Goal: Task Accomplishment & Management: Use online tool/utility

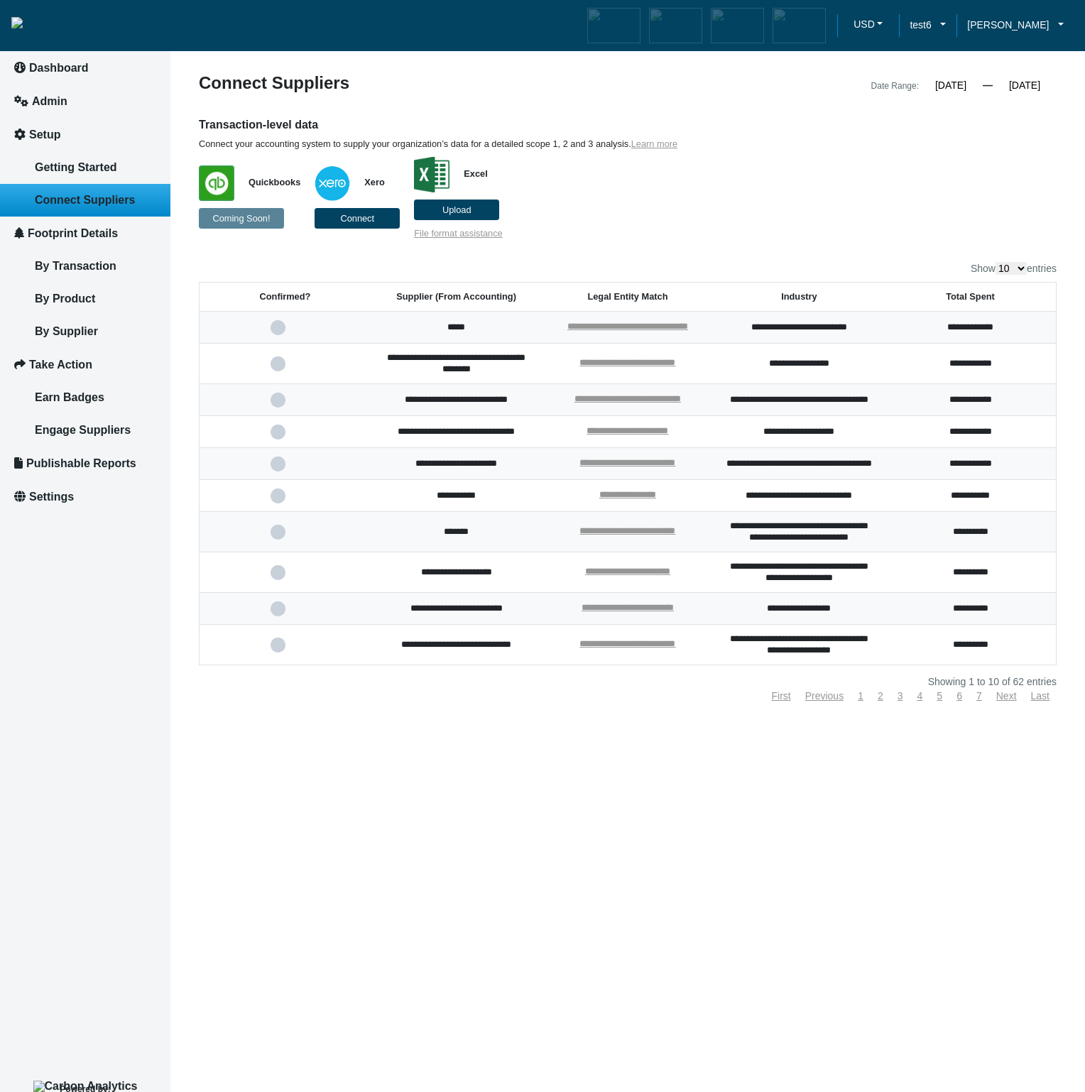
click at [517, 871] on article "**********" at bounding box center [627, 546] width 915 height 1092
click at [367, 225] on button "Connect" at bounding box center [357, 218] width 85 height 21
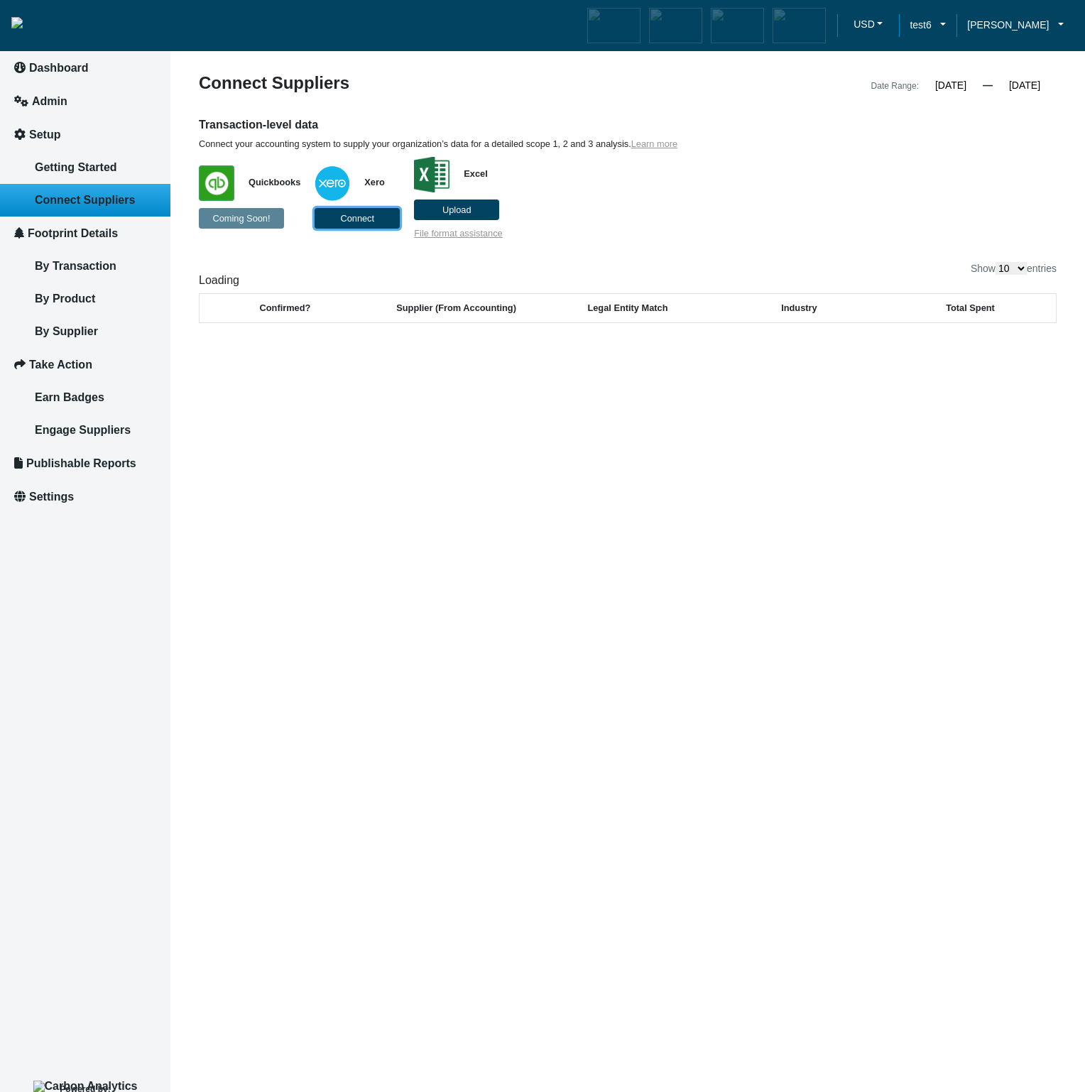
click at [329, 219] on button "Connect" at bounding box center [357, 218] width 85 height 21
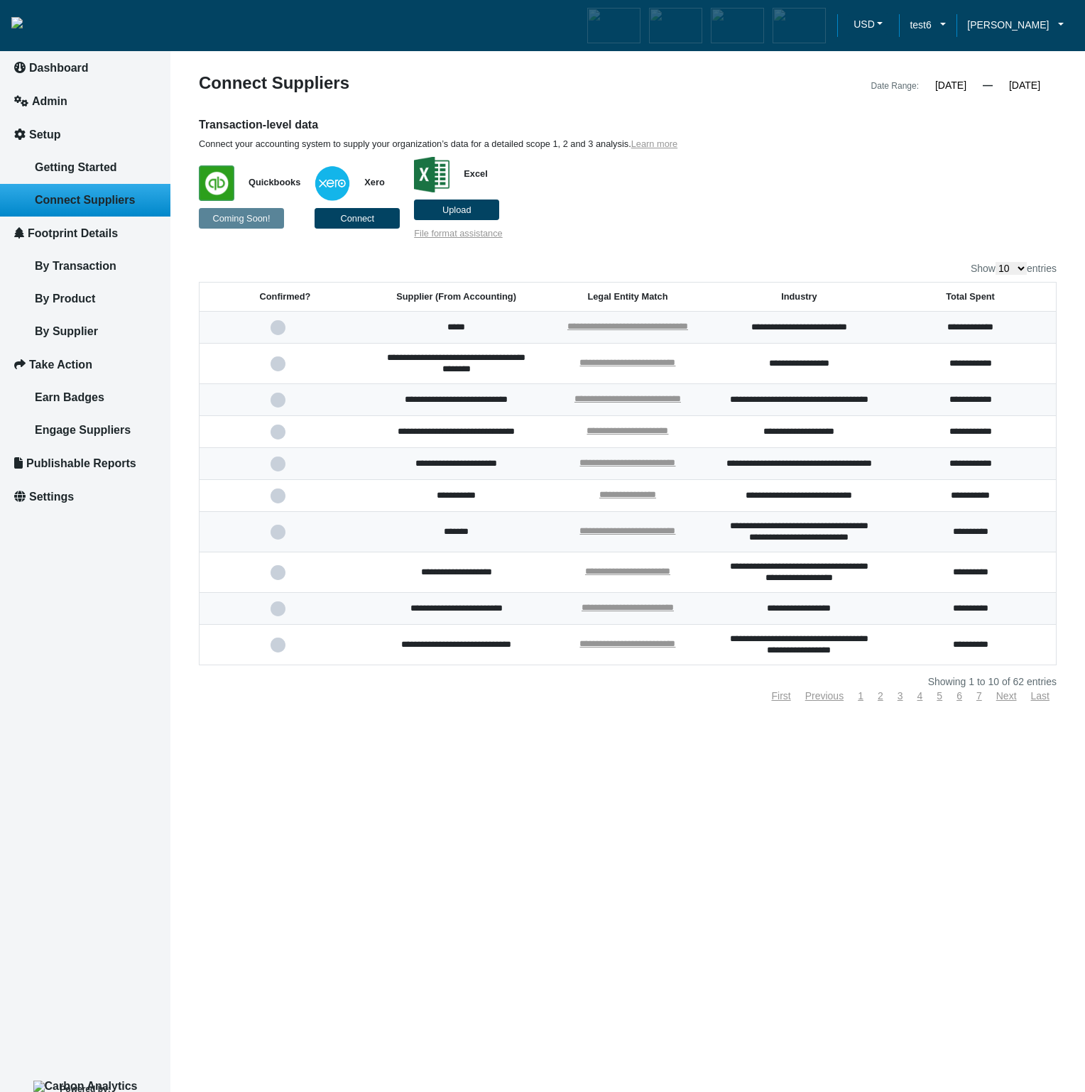
click at [709, 243] on div "**********" at bounding box center [628, 388] width 858 height 626
click at [354, 226] on button "Connect" at bounding box center [357, 218] width 85 height 21
click at [345, 224] on button "Connect" at bounding box center [357, 218] width 85 height 21
click at [366, 223] on button "Connect" at bounding box center [357, 218] width 85 height 21
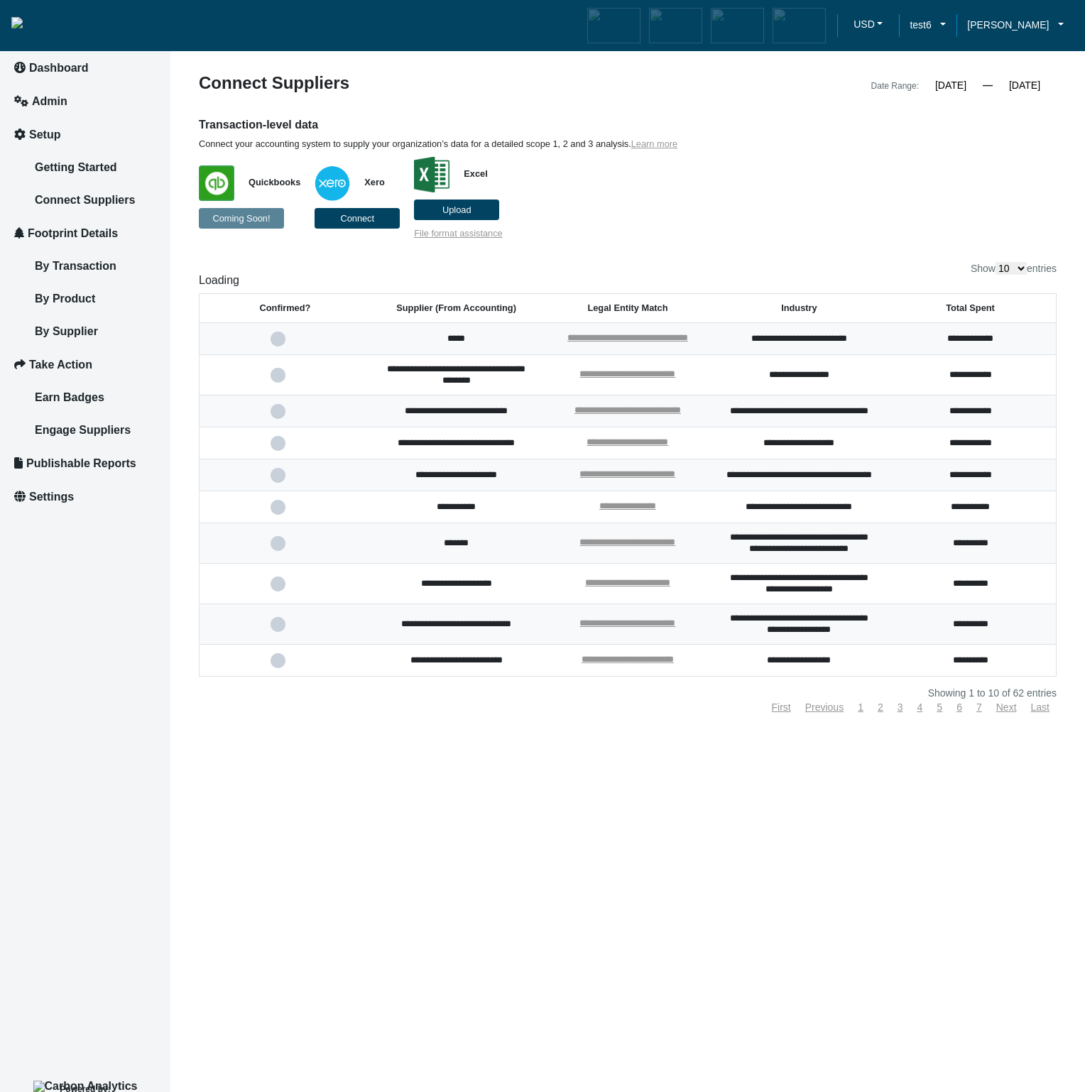
click at [798, 212] on p "Quickbooks Coming Soon! Xero Connect Excel Upload File format assistance" at bounding box center [518, 194] width 638 height 89
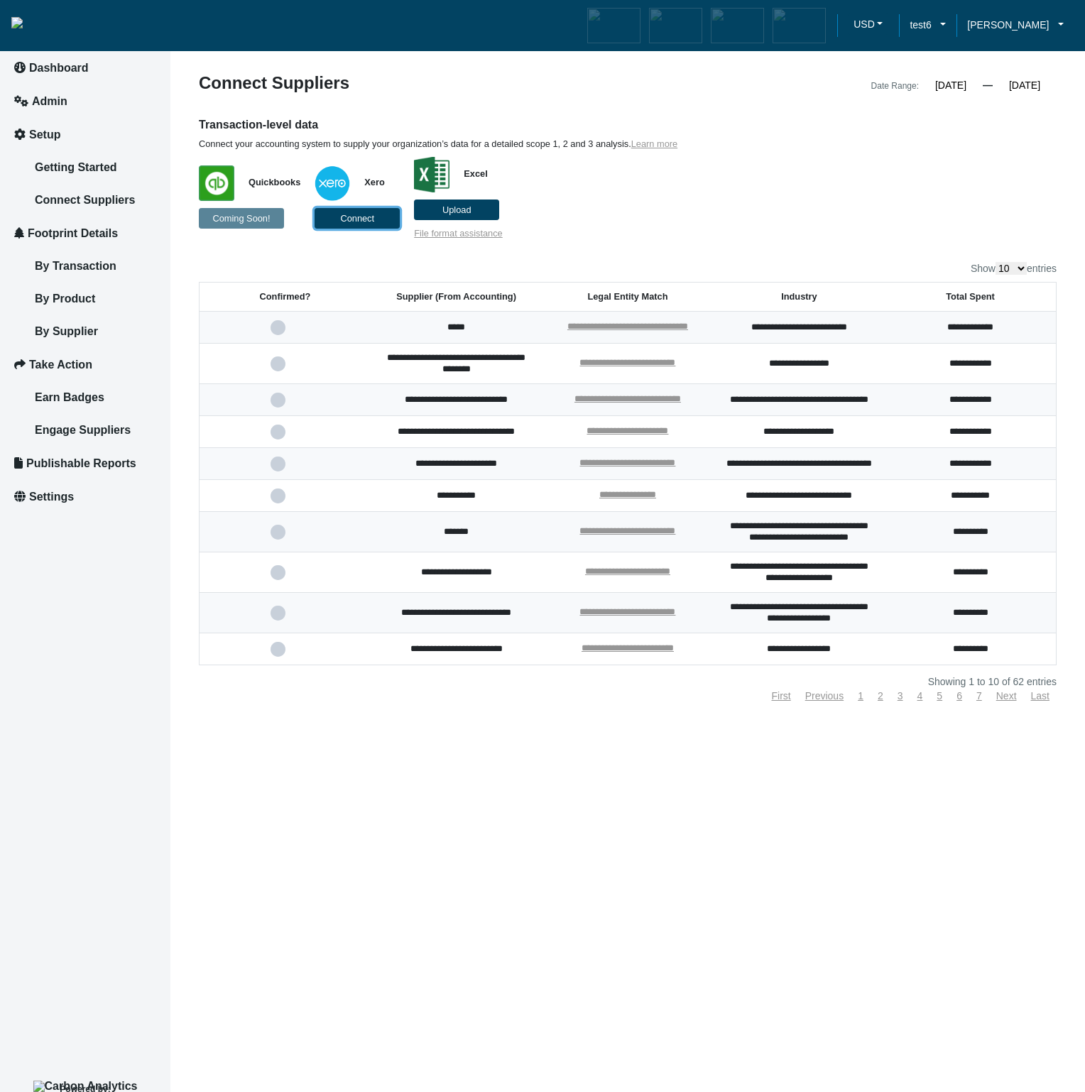
click at [354, 214] on span "Connect" at bounding box center [357, 218] width 34 height 11
click at [741, 200] on p "Quickbooks Coming Soon! Xero Excel Upload File format assistance" at bounding box center [518, 194] width 638 height 89
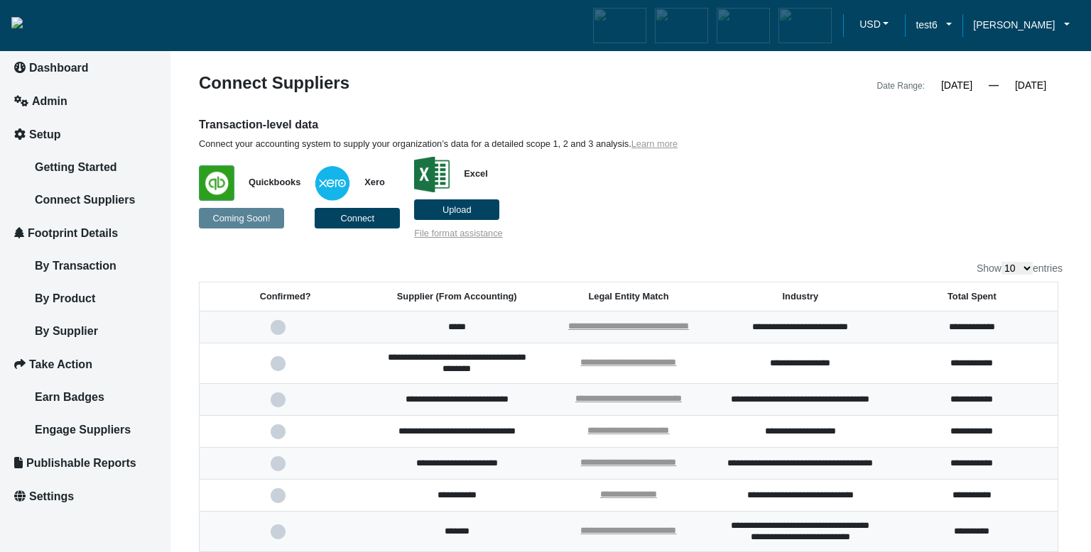
click at [632, 227] on p "Quickbooks Coming Soon! Xero Connect Excel Upload File format assistance" at bounding box center [520, 194] width 643 height 89
click at [375, 219] on button "Connect" at bounding box center [357, 218] width 85 height 21
click at [607, 200] on p "Quickbooks Coming Soon! Xero Excel Upload File format assistance" at bounding box center [520, 194] width 643 height 89
click at [347, 214] on span "Connect" at bounding box center [357, 218] width 34 height 11
click at [665, 236] on p "Quickbooks Coming Soon! Xero Excel Upload File format assistance" at bounding box center [520, 194] width 643 height 89
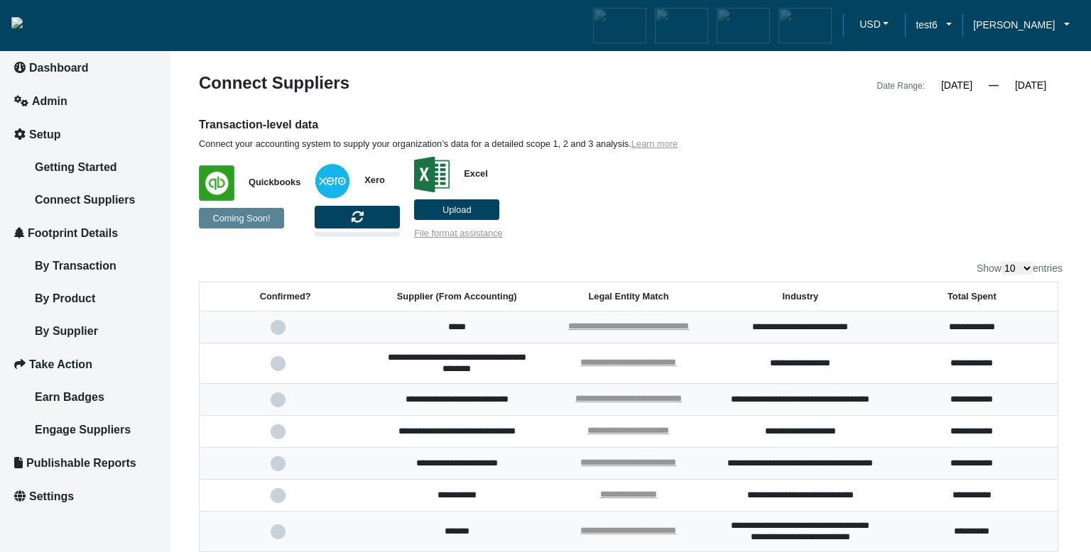
click at [680, 191] on p "Quickbooks Coming Soon! Xero Excel Upload File format assistance" at bounding box center [520, 194] width 643 height 89
click at [631, 220] on p "Quickbooks Coming Soon! Xero Excel Upload File format assistance" at bounding box center [520, 194] width 643 height 89
click at [626, 224] on p "Quickbooks Coming Soon! Xero Excel Upload File format assistance" at bounding box center [520, 194] width 643 height 89
click at [649, 213] on p "Quickbooks Coming Soon! Xero Excel Upload File format assistance" at bounding box center [520, 194] width 643 height 89
click at [724, 224] on p "Quickbooks Coming Soon! Xero Excel Upload File format assistance" at bounding box center [520, 194] width 643 height 89
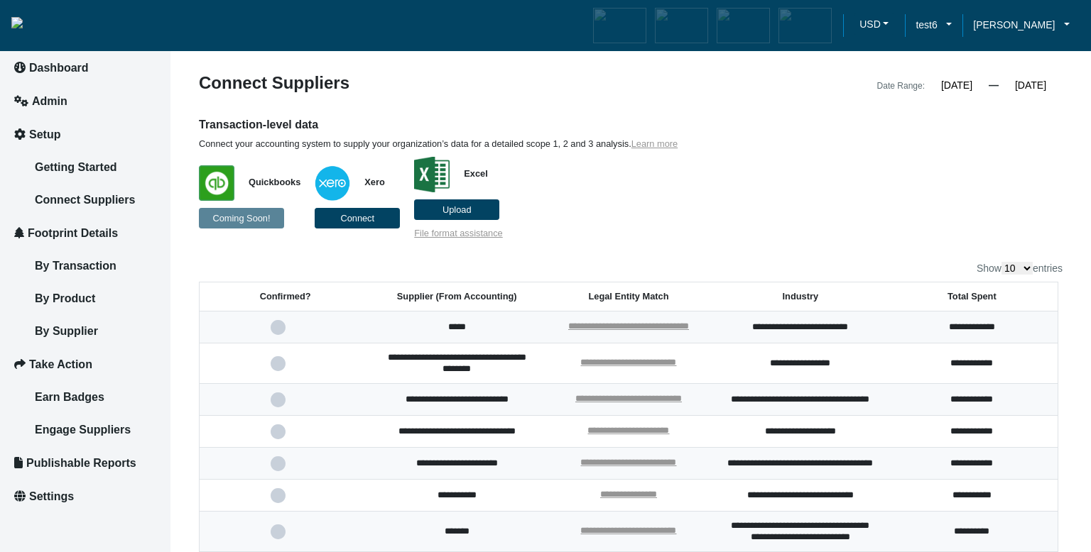
click at [332, 264] on div "Show 10 25 50 100 entries" at bounding box center [630, 268] width 863 height 13
click at [349, 219] on span "Connect" at bounding box center [357, 218] width 34 height 11
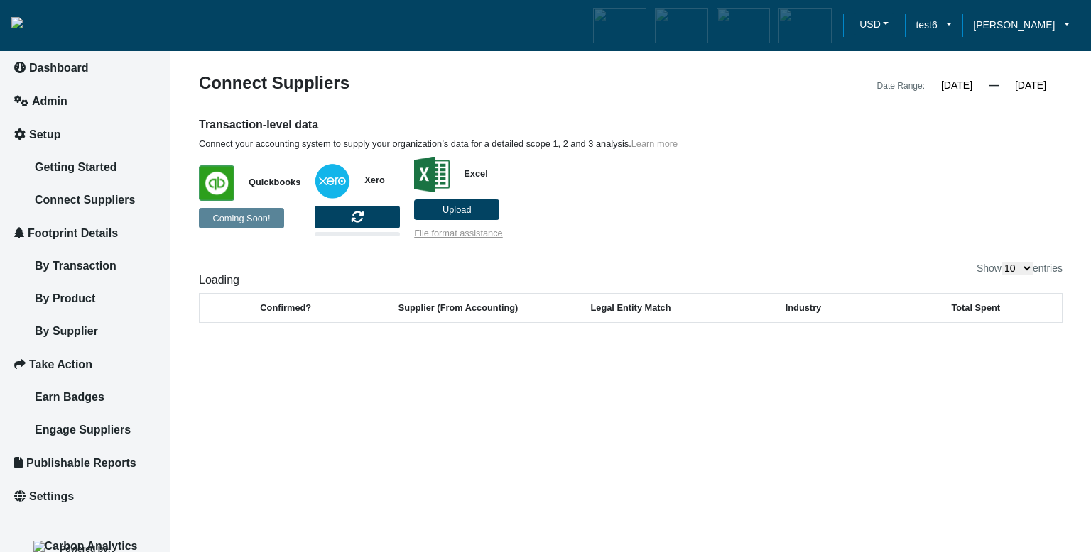
click at [814, 210] on p "Quickbooks Coming Soon! Xero Excel Upload File format assistance" at bounding box center [520, 194] width 643 height 89
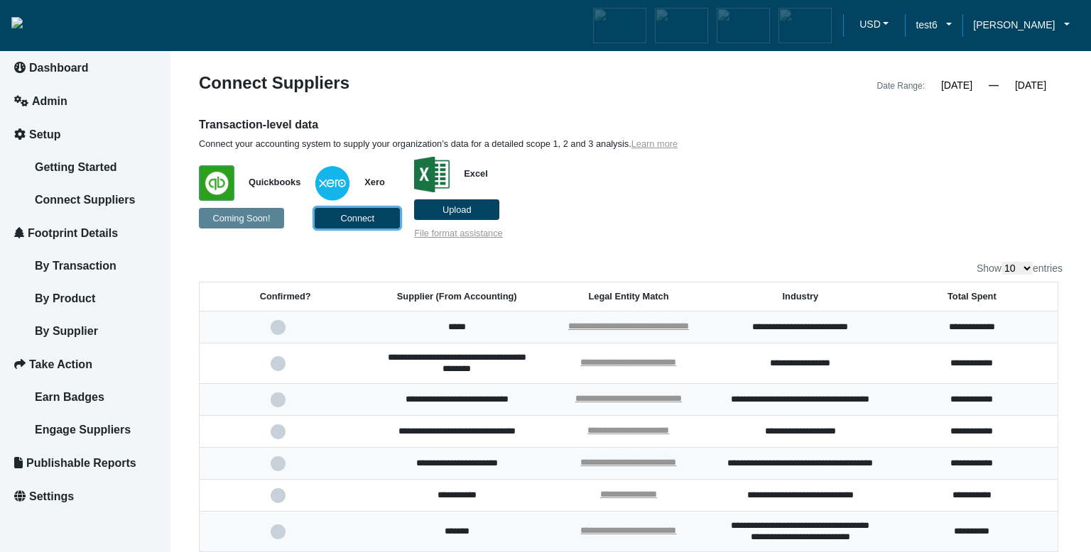
click at [359, 212] on button "Connect" at bounding box center [357, 218] width 85 height 21
click at [355, 222] on span "Connect" at bounding box center [357, 218] width 34 height 11
click at [616, 221] on p "Quickbooks Coming Soon! Xero Excel Upload File format assistance" at bounding box center [520, 194] width 643 height 89
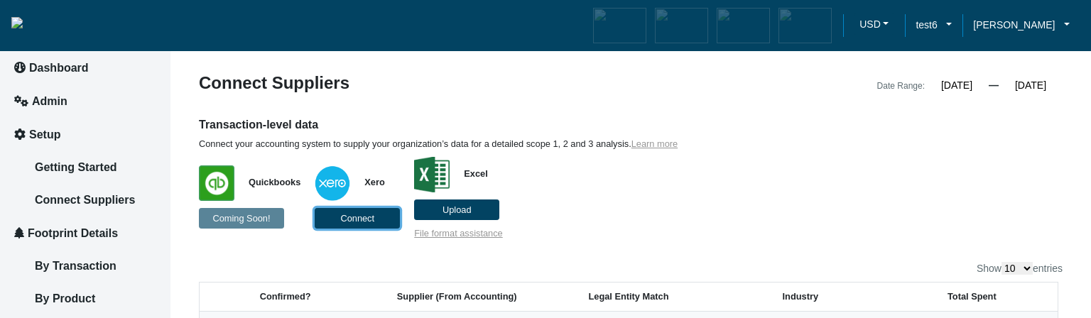
click at [377, 220] on button "Connect" at bounding box center [357, 218] width 85 height 21
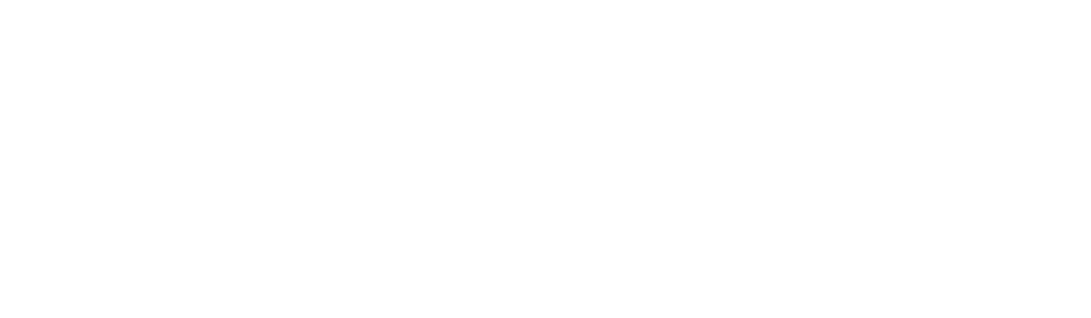
click at [380, 209] on body "We're online! Let's chat!" at bounding box center [545, 159] width 1091 height 318
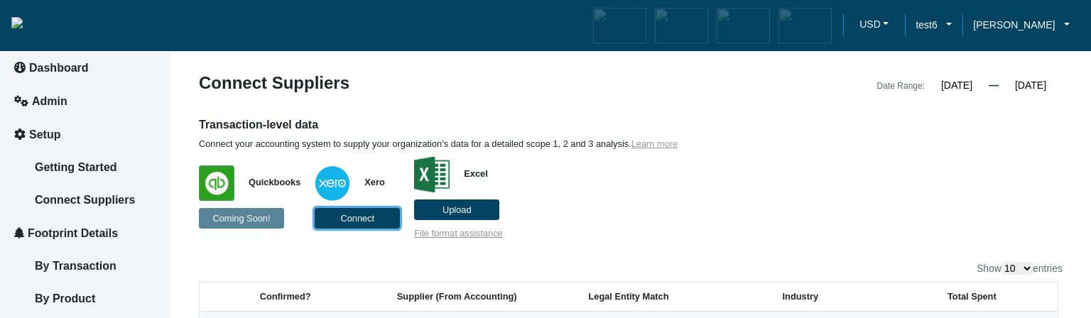
click at [349, 214] on span "Connect" at bounding box center [357, 218] width 34 height 11
click at [698, 237] on p "Quickbooks Coming Soon! Xero Excel Upload File format assistance" at bounding box center [520, 194] width 643 height 89
click at [366, 221] on span "Connect" at bounding box center [357, 218] width 34 height 11
click at [762, 229] on p "Quickbooks Coming Soon! Xero Excel Upload File format assistance" at bounding box center [520, 194] width 643 height 89
click at [662, 219] on p "Quickbooks Coming Soon! Xero Excel Upload File format assistance" at bounding box center [520, 194] width 643 height 89
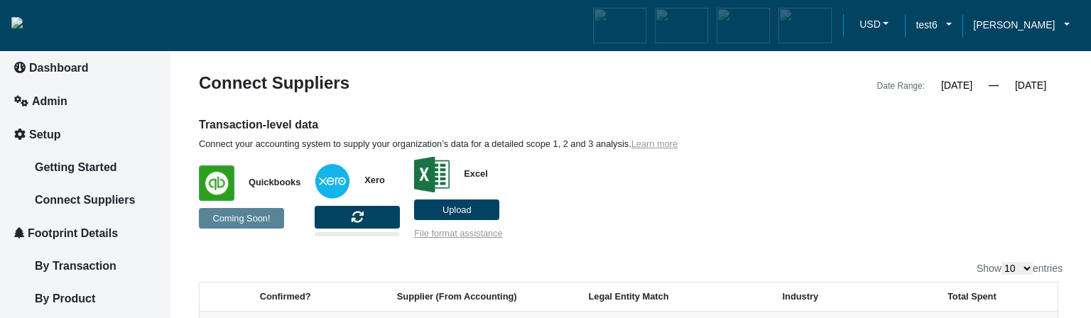
click at [662, 220] on p "Quickbooks Coming Soon! Xero Excel Upload File format assistance" at bounding box center [520, 194] width 643 height 89
click at [665, 224] on p "Quickbooks Coming Soon! Xero Excel Upload File format assistance" at bounding box center [520, 194] width 643 height 89
click at [349, 214] on span "Connect" at bounding box center [357, 218] width 34 height 11
click at [695, 231] on p "Quickbooks Coming Soon! Xero Excel Upload File format assistance" at bounding box center [520, 194] width 643 height 89
click at [636, 181] on p "Quickbooks Coming Soon! Xero Excel Upload File format assistance" at bounding box center [520, 194] width 643 height 89
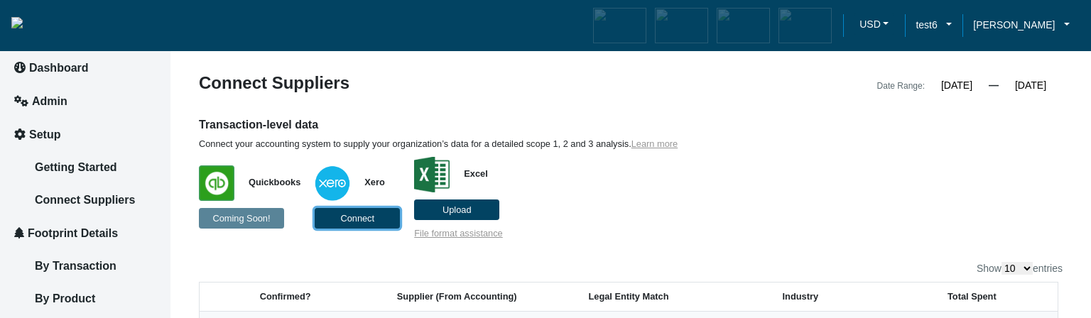
click at [341, 219] on span "Connect" at bounding box center [357, 218] width 34 height 11
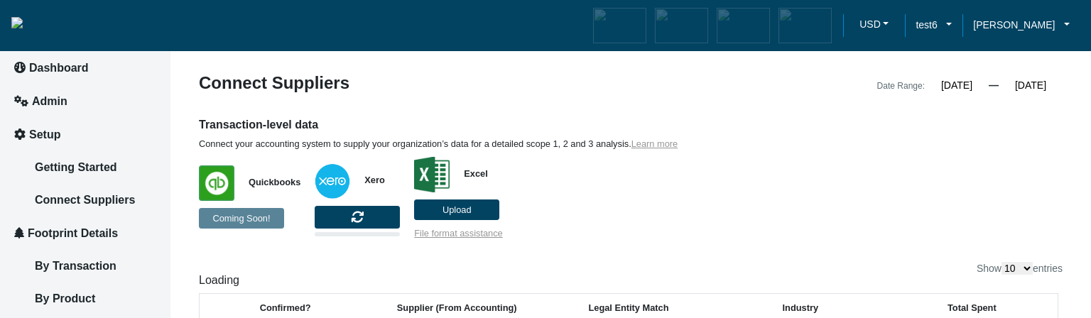
click at [640, 222] on p "Quickbooks Coming Soon! Xero Excel Upload File format assistance" at bounding box center [520, 194] width 643 height 89
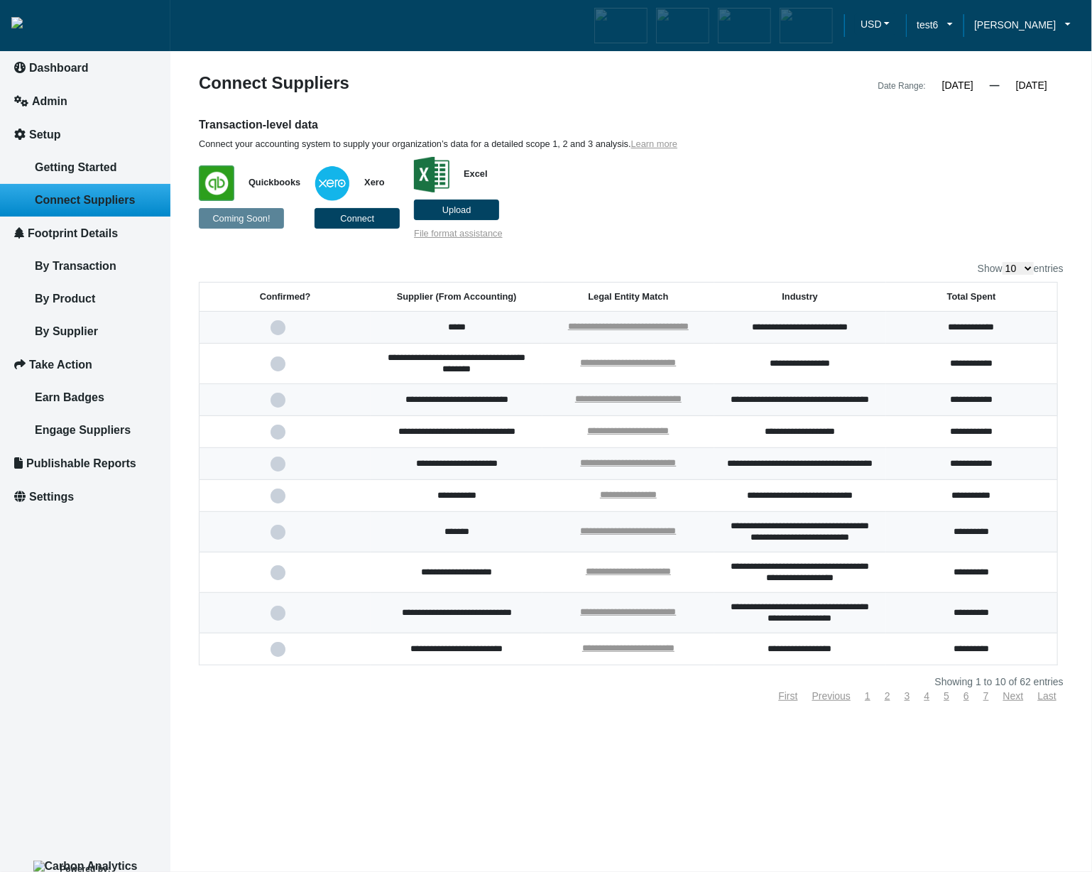
click at [686, 186] on p "Quickbooks Coming Soon! Xero Connect Excel Upload File format assistance" at bounding box center [520, 194] width 643 height 89
click at [376, 222] on button "Connect" at bounding box center [357, 218] width 85 height 21
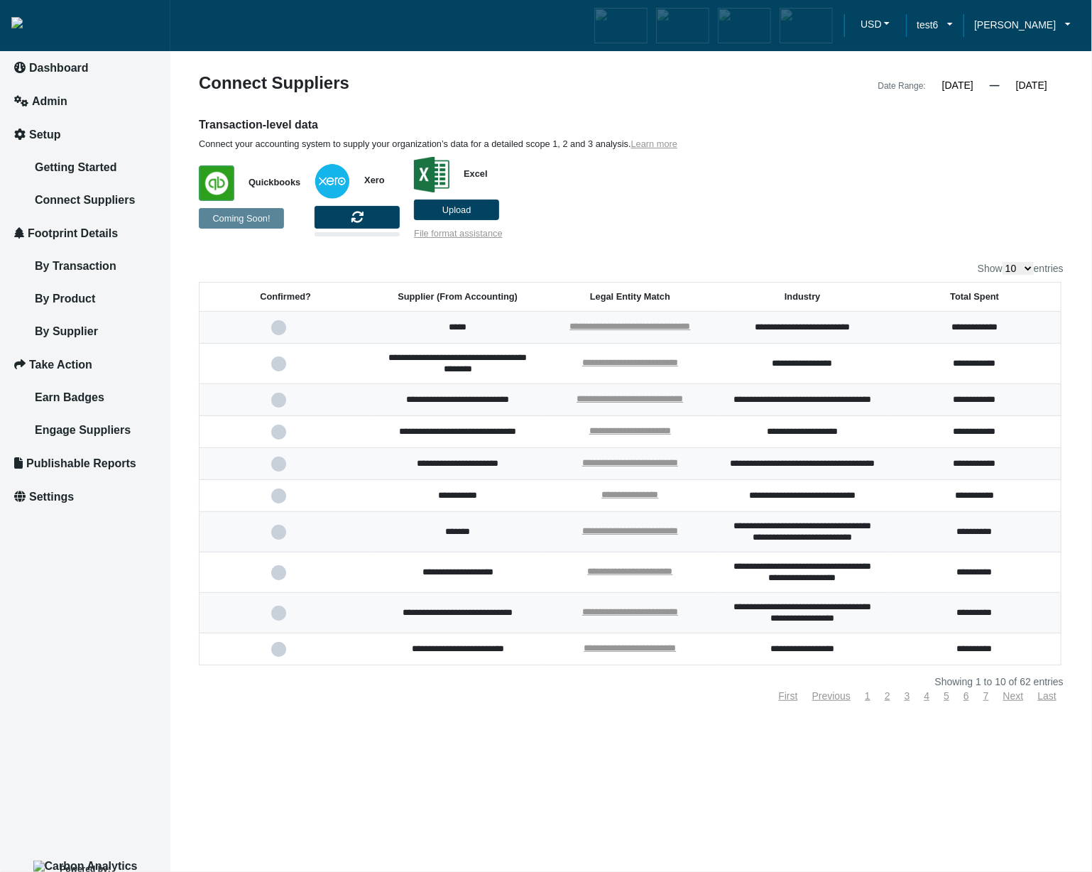
click at [340, 798] on article "**********" at bounding box center [631, 436] width 922 height 872
click at [383, 763] on article "**********" at bounding box center [631, 436] width 922 height 872
click at [356, 218] on span "Connect" at bounding box center [357, 218] width 34 height 11
drag, startPoint x: 498, startPoint y: 743, endPoint x: 667, endPoint y: 94, distance: 670.6
click at [498, 744] on article "**********" at bounding box center [631, 436] width 922 height 872
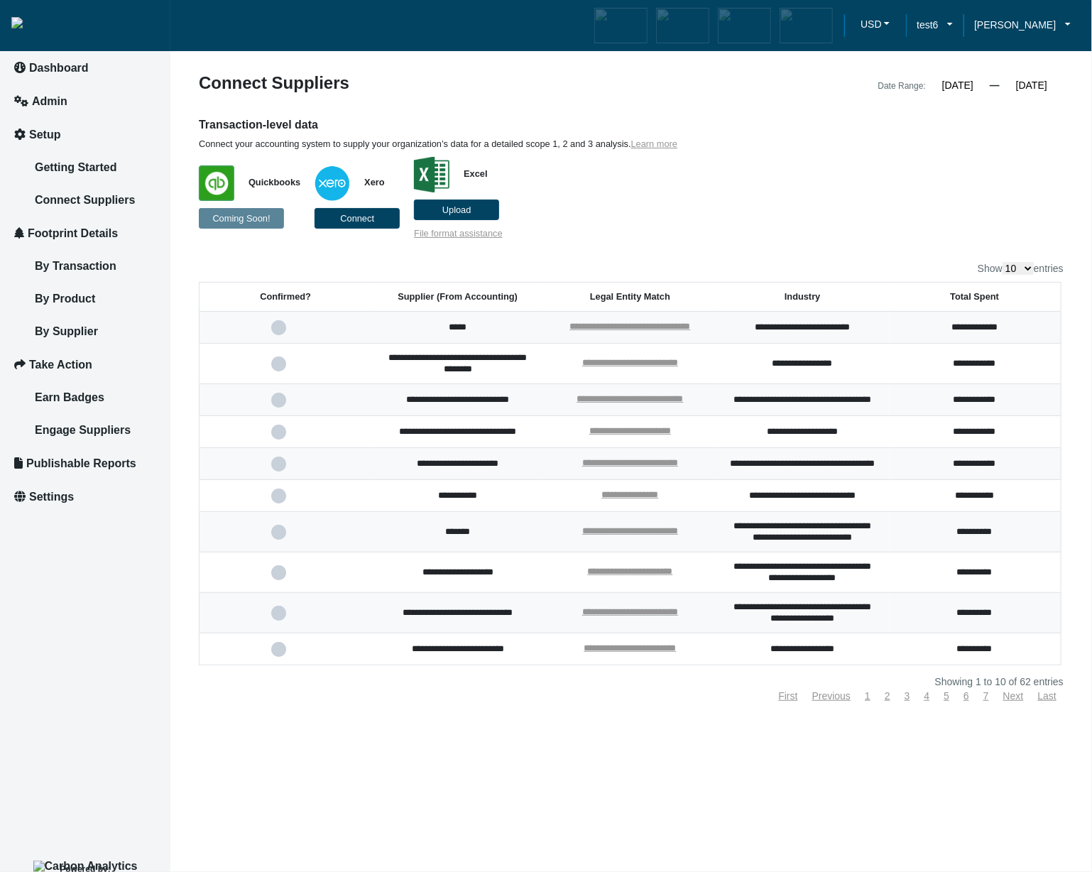
click at [398, 758] on article "**********" at bounding box center [631, 436] width 922 height 872
